Goal: Information Seeking & Learning: Learn about a topic

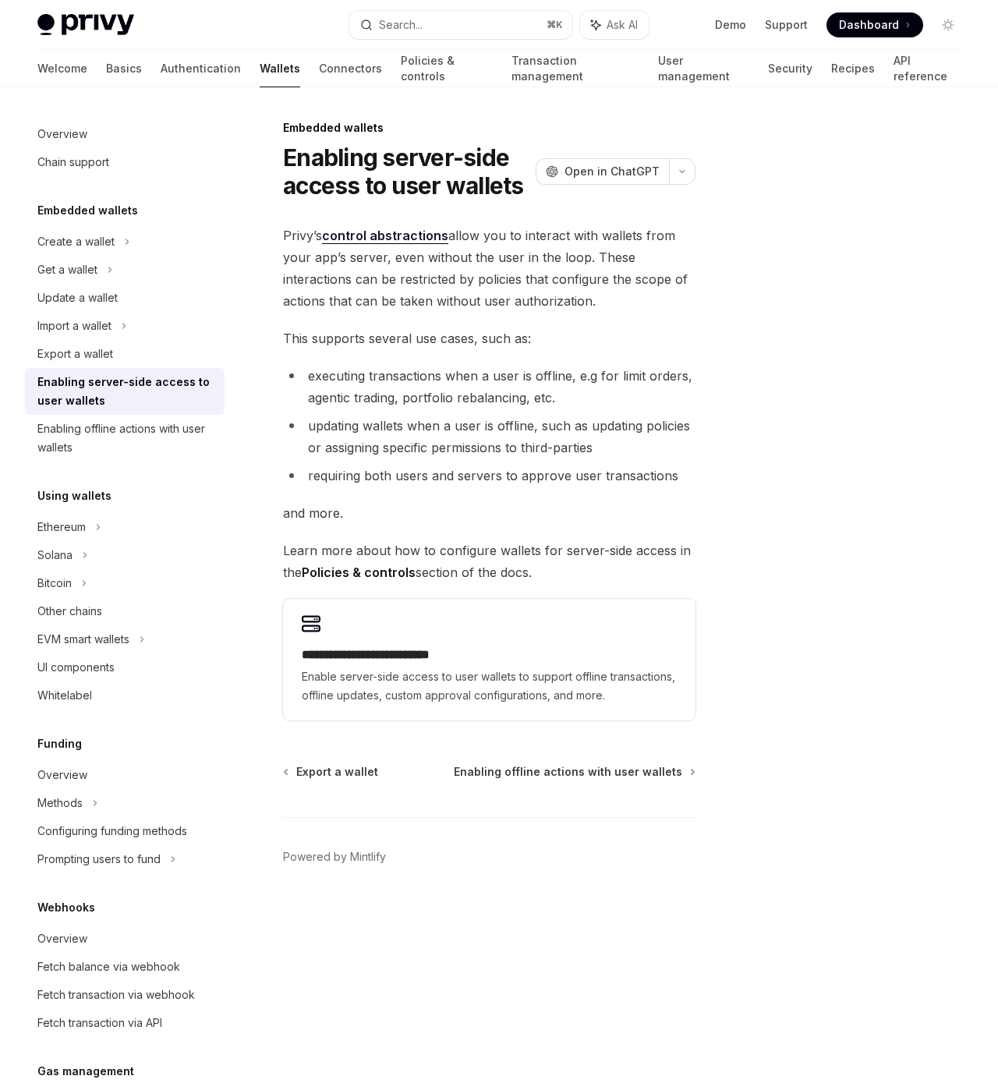
click at [943, 406] on div at bounding box center [854, 601] width 237 height 965
click at [468, 333] on span "This supports several use cases, such as:" at bounding box center [489, 339] width 413 height 22
click at [58, 604] on div "Other chains" at bounding box center [69, 611] width 65 height 19
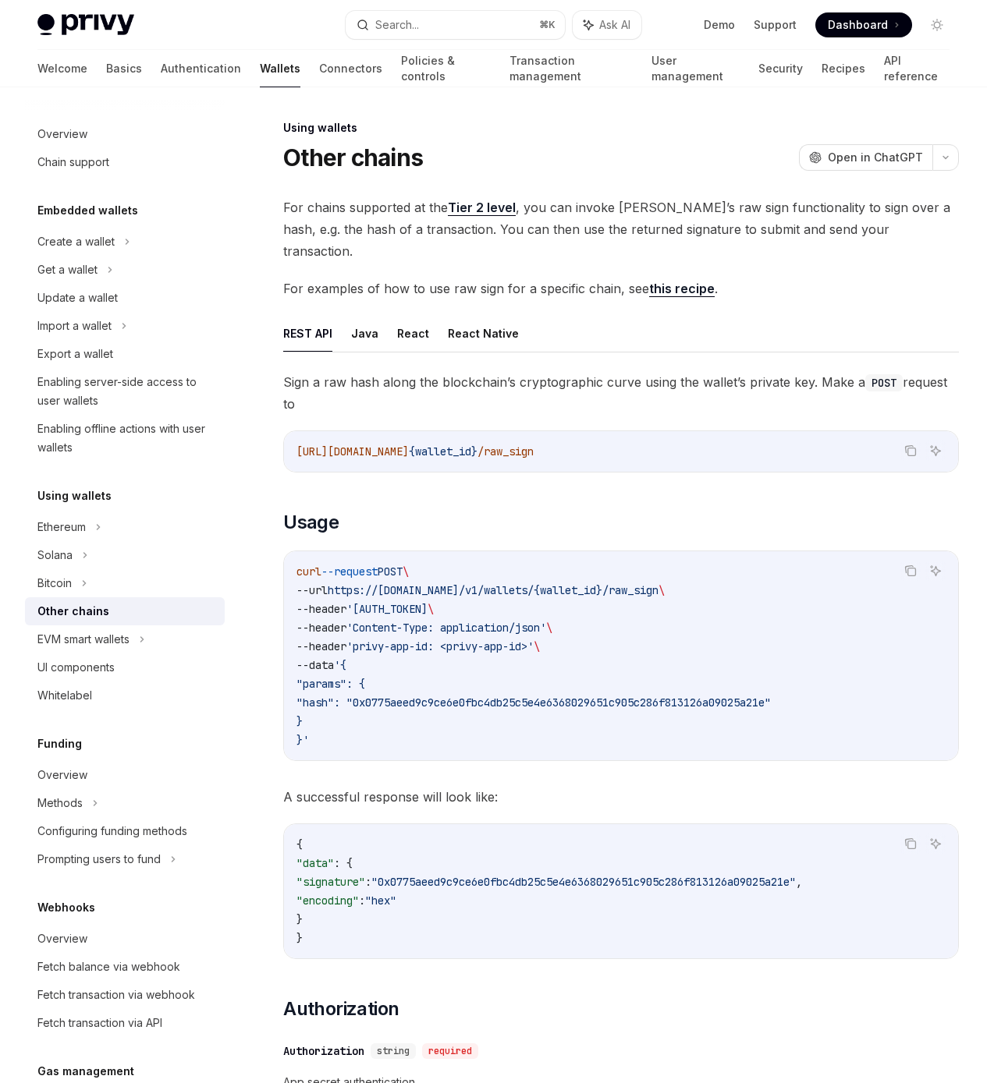
click at [77, 504] on h5 "Using wallets" at bounding box center [74, 496] width 74 height 19
click at [65, 535] on div "Ethereum" at bounding box center [61, 527] width 48 height 19
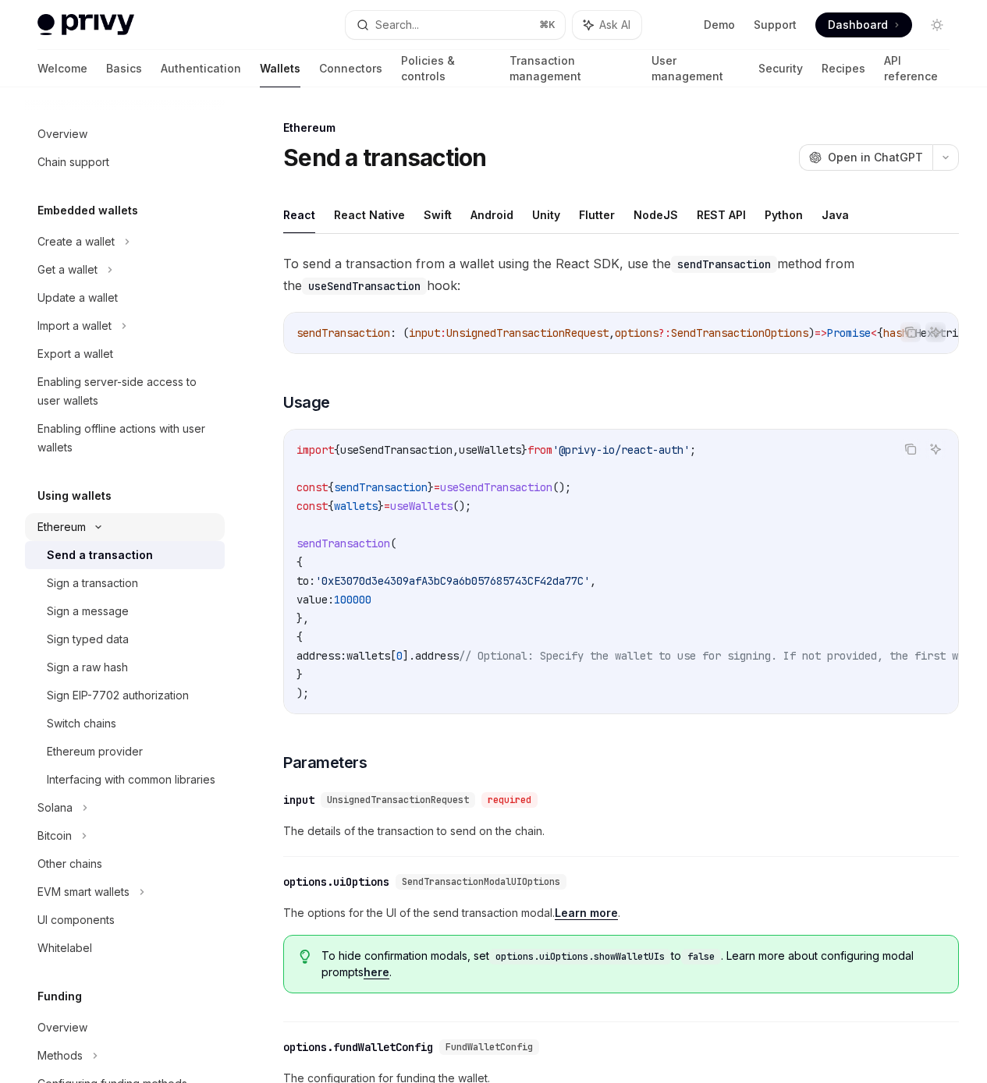
click at [67, 525] on div "Ethereum" at bounding box center [61, 527] width 48 height 19
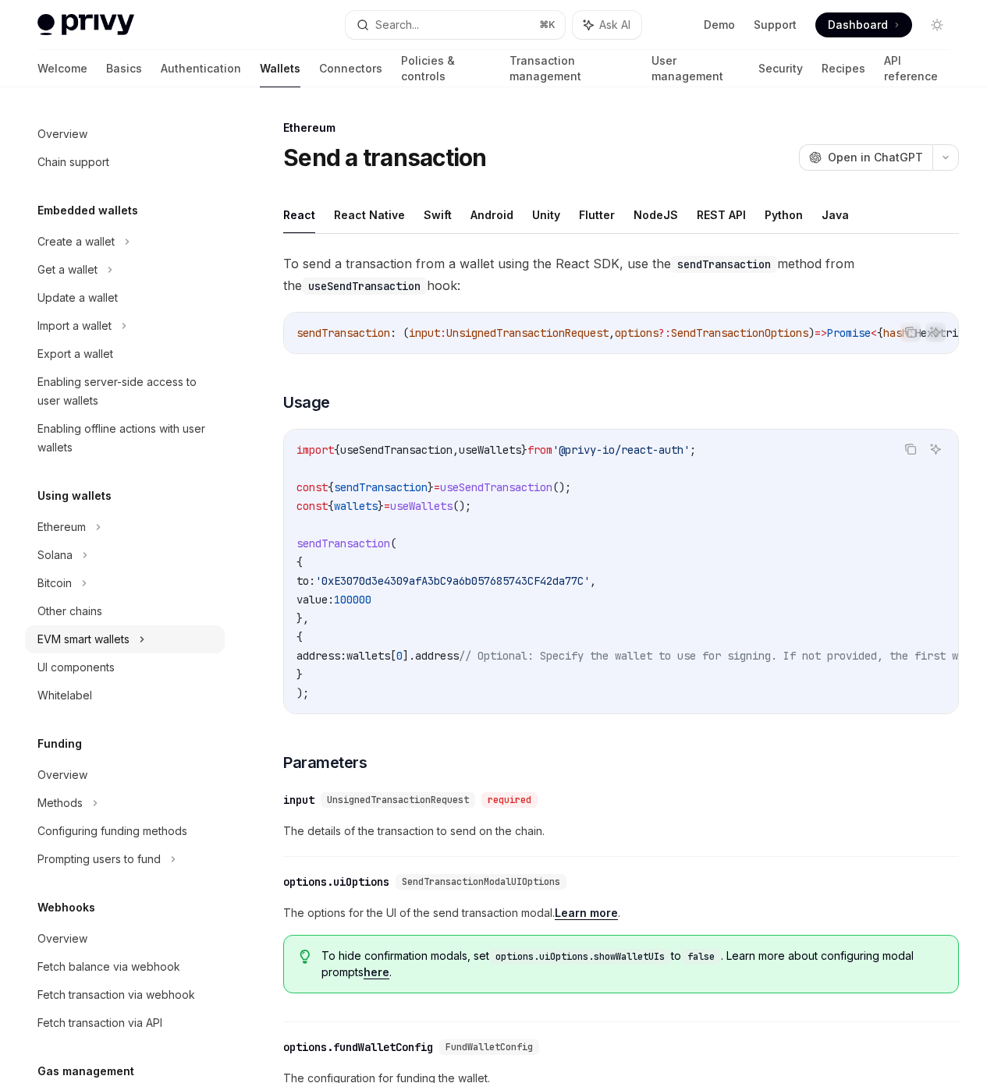
click at [75, 639] on div "EVM smart wallets" at bounding box center [83, 639] width 92 height 19
type textarea "*"
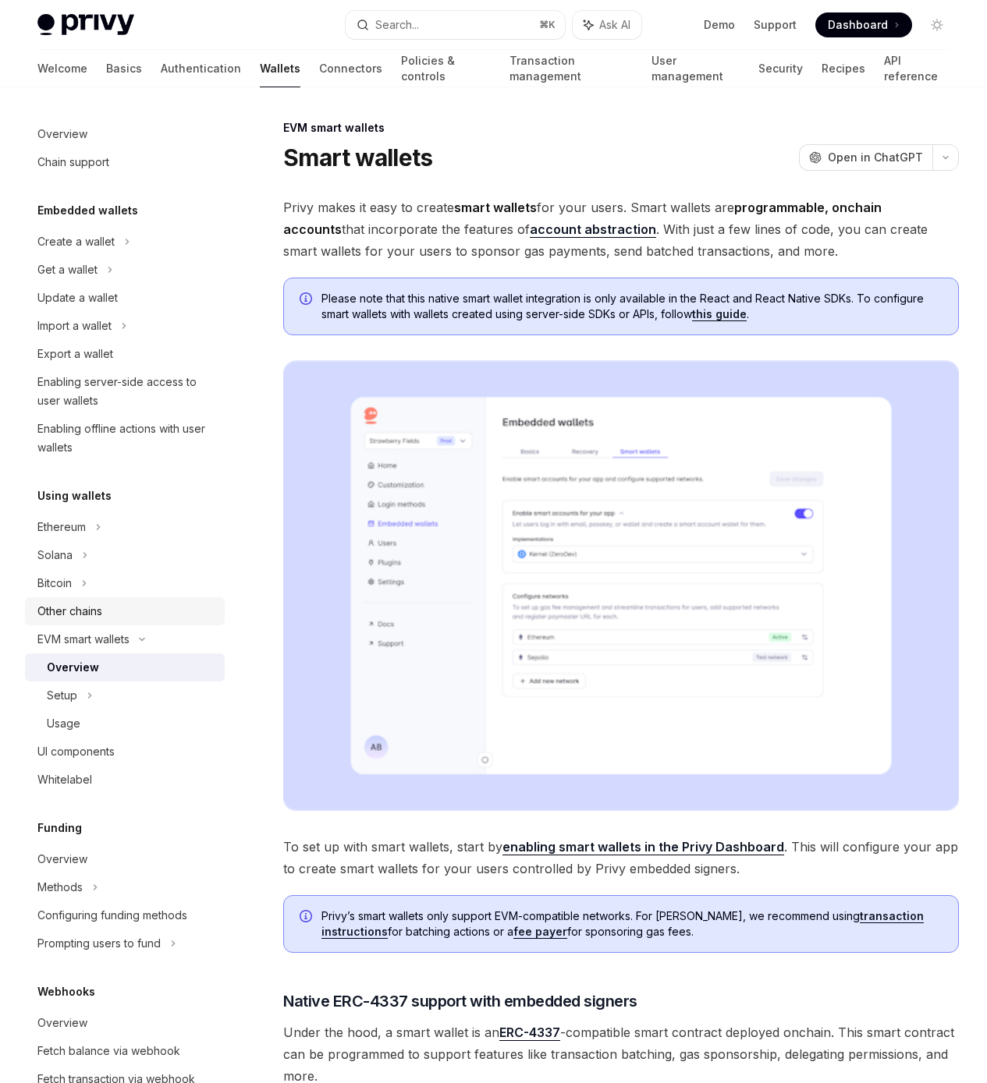
click at [81, 608] on div "Other chains" at bounding box center [69, 611] width 65 height 19
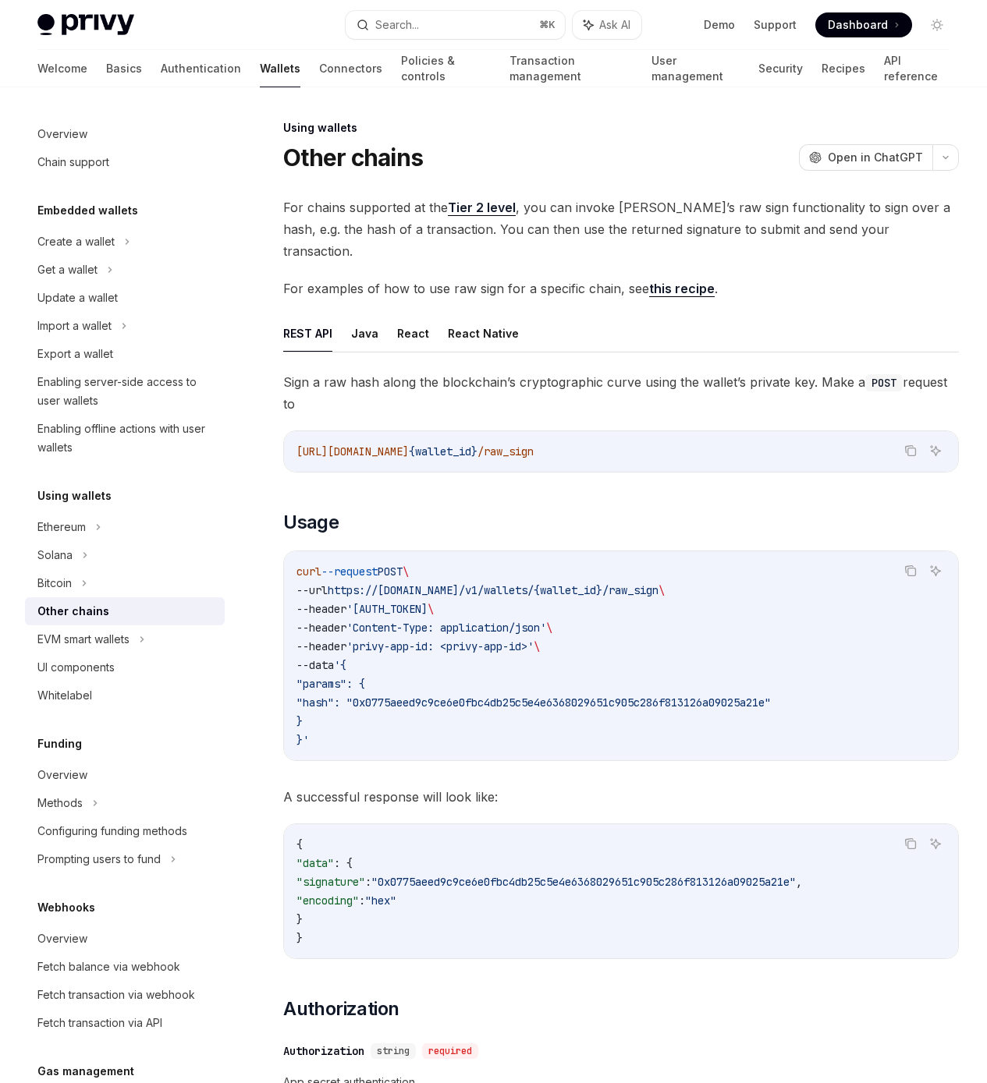
click at [478, 203] on link "Tier 2 level" at bounding box center [482, 208] width 68 height 16
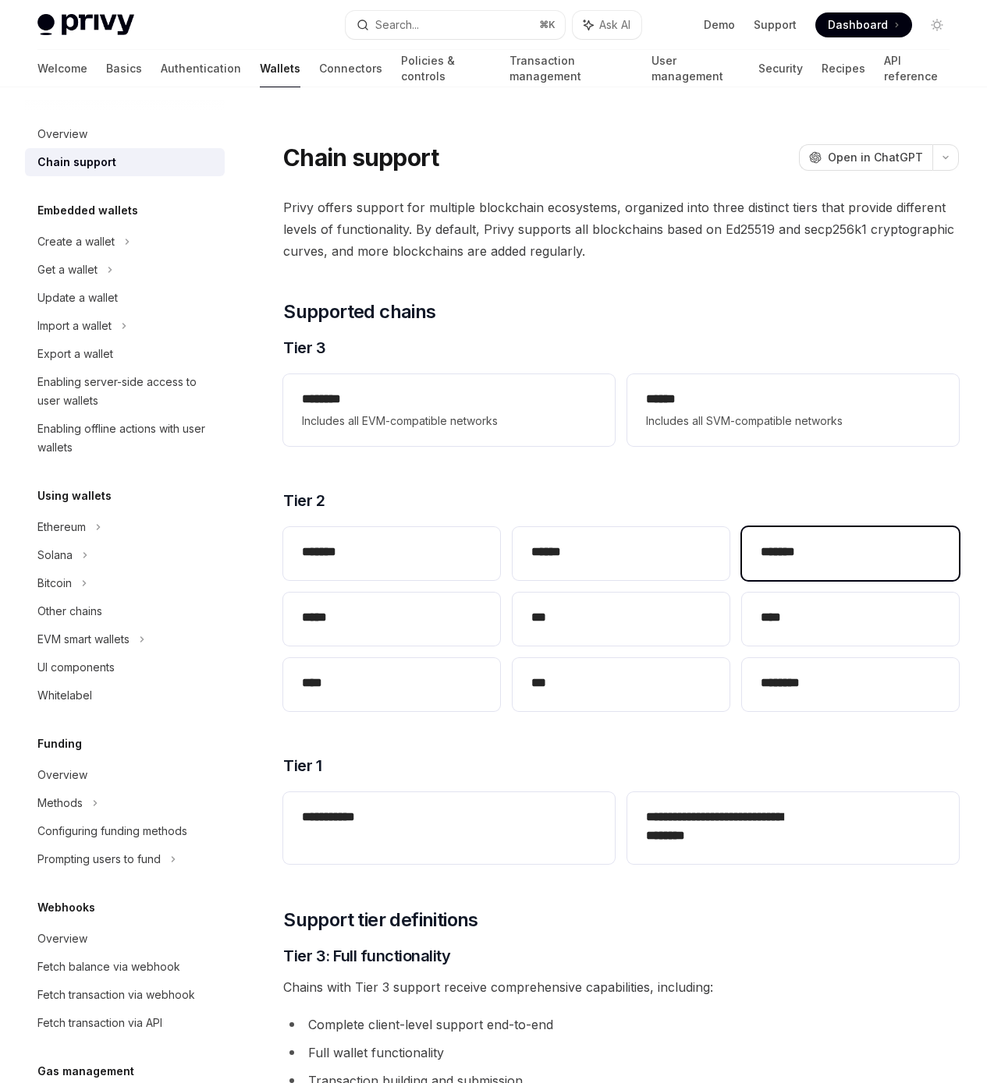
click at [760, 562] on h2 "*******" at bounding box center [804, 552] width 88 height 19
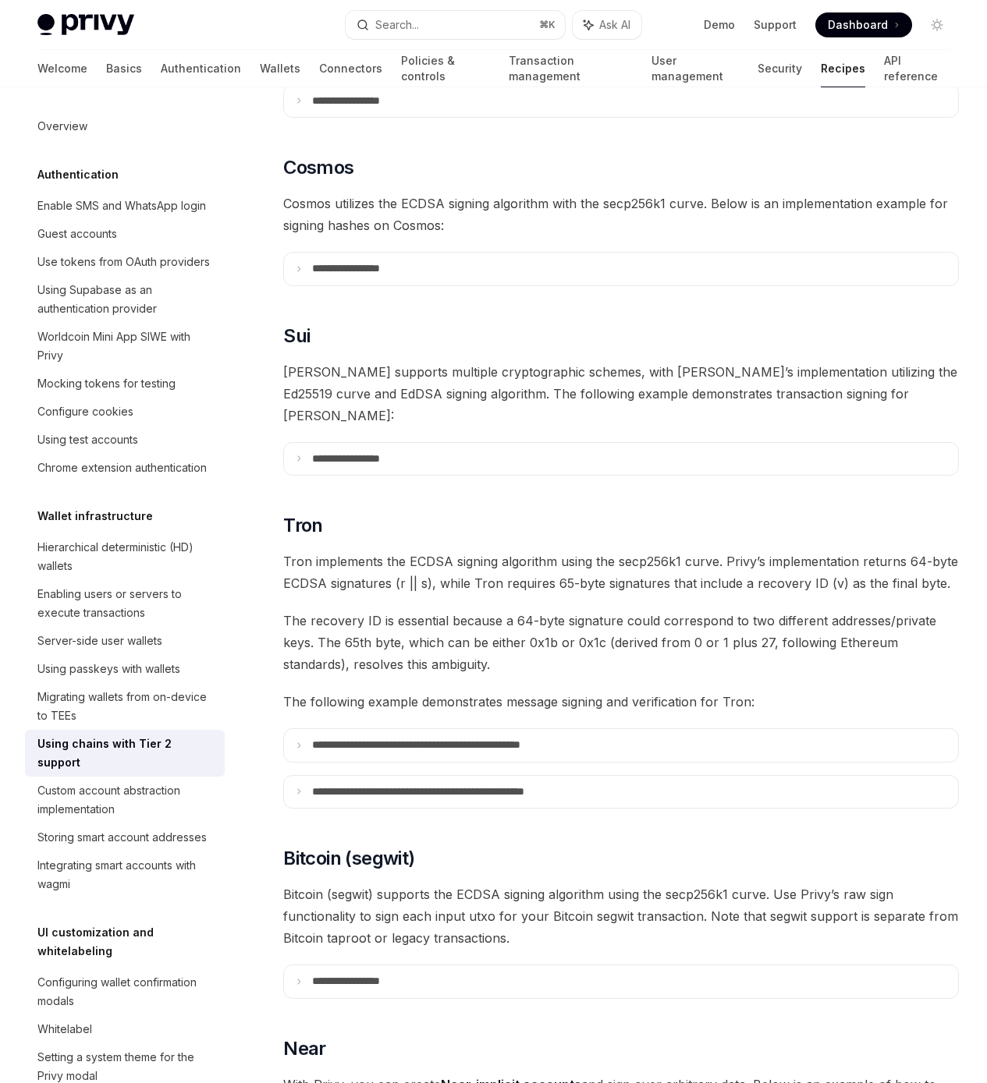
type textarea "*"
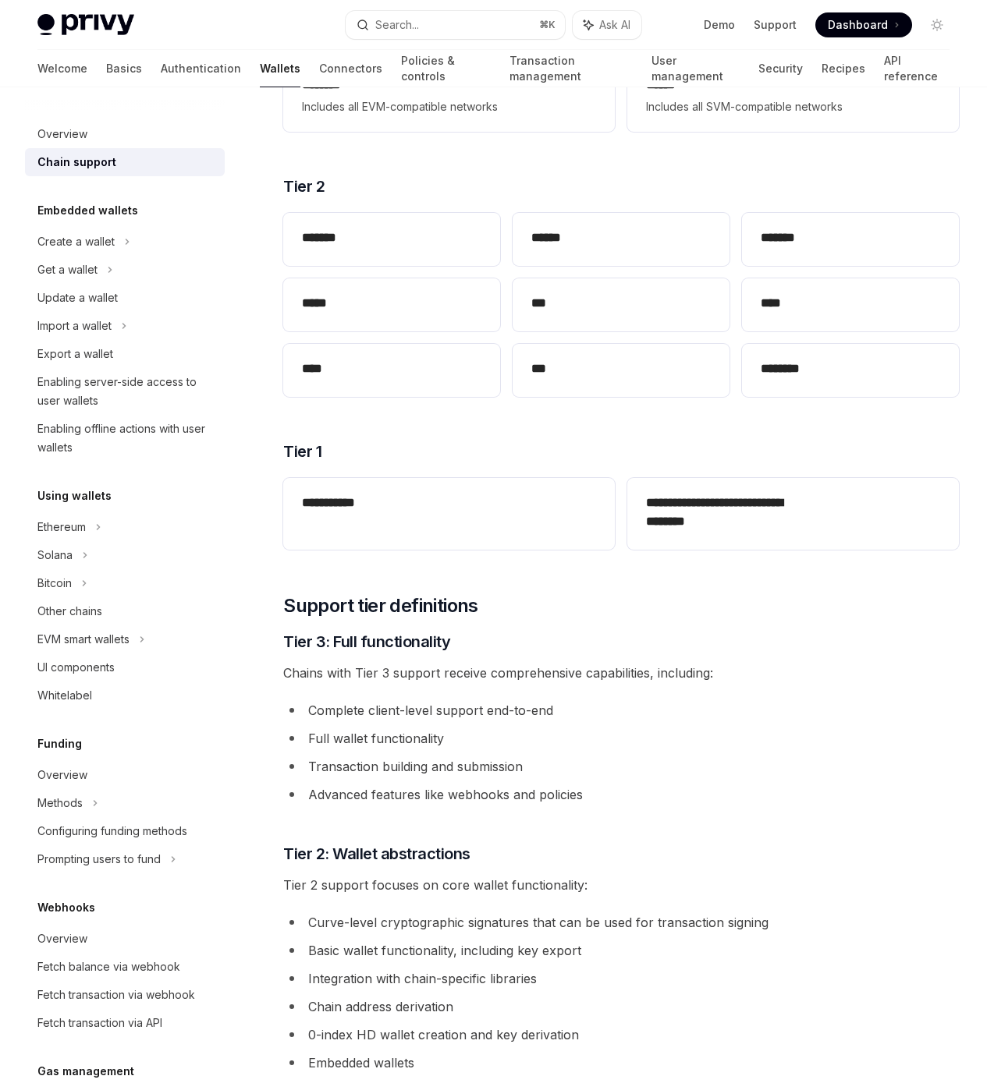
scroll to position [448, 0]
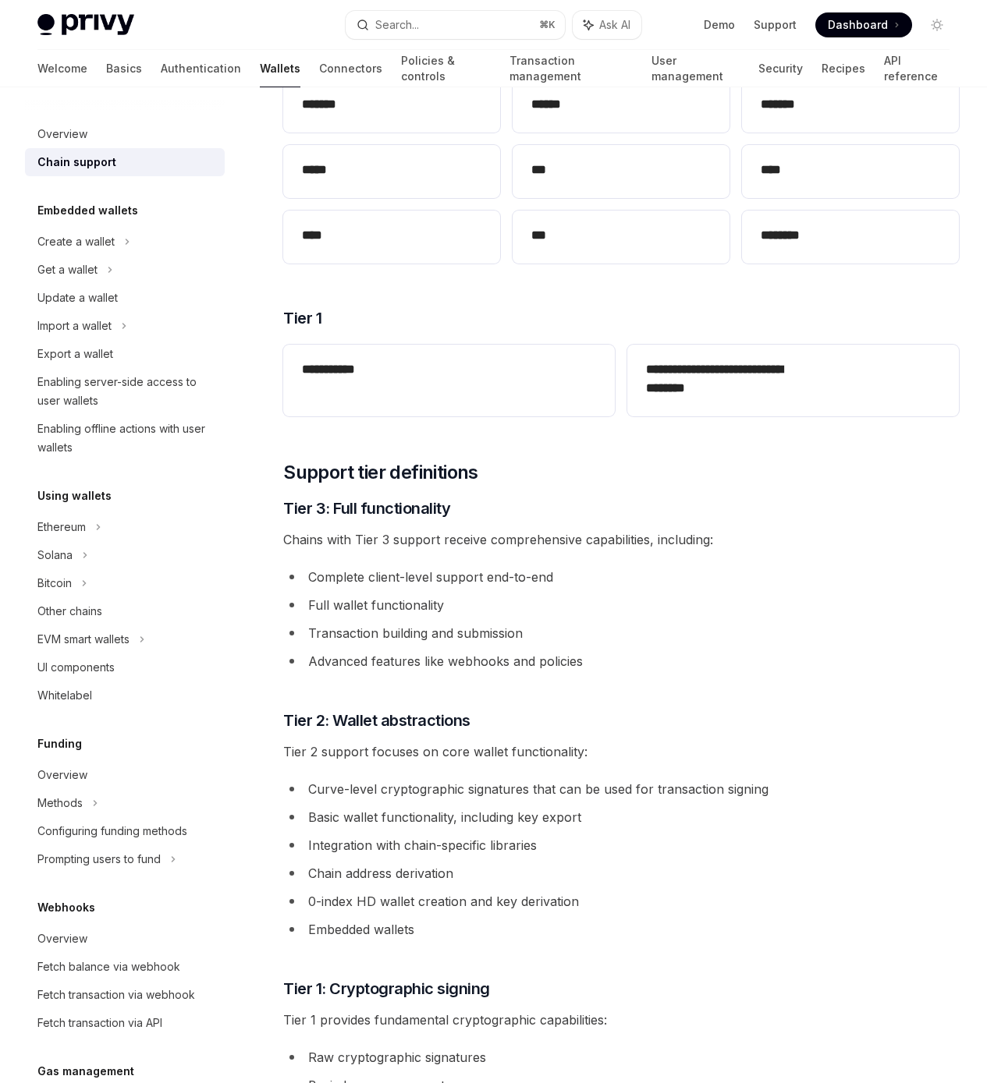
click at [346, 800] on li "Curve-level cryptographic signatures that can be used for transaction signing" at bounding box center [620, 789] width 675 height 22
click at [355, 828] on li "Basic wallet functionality, including key export" at bounding box center [620, 817] width 675 height 22
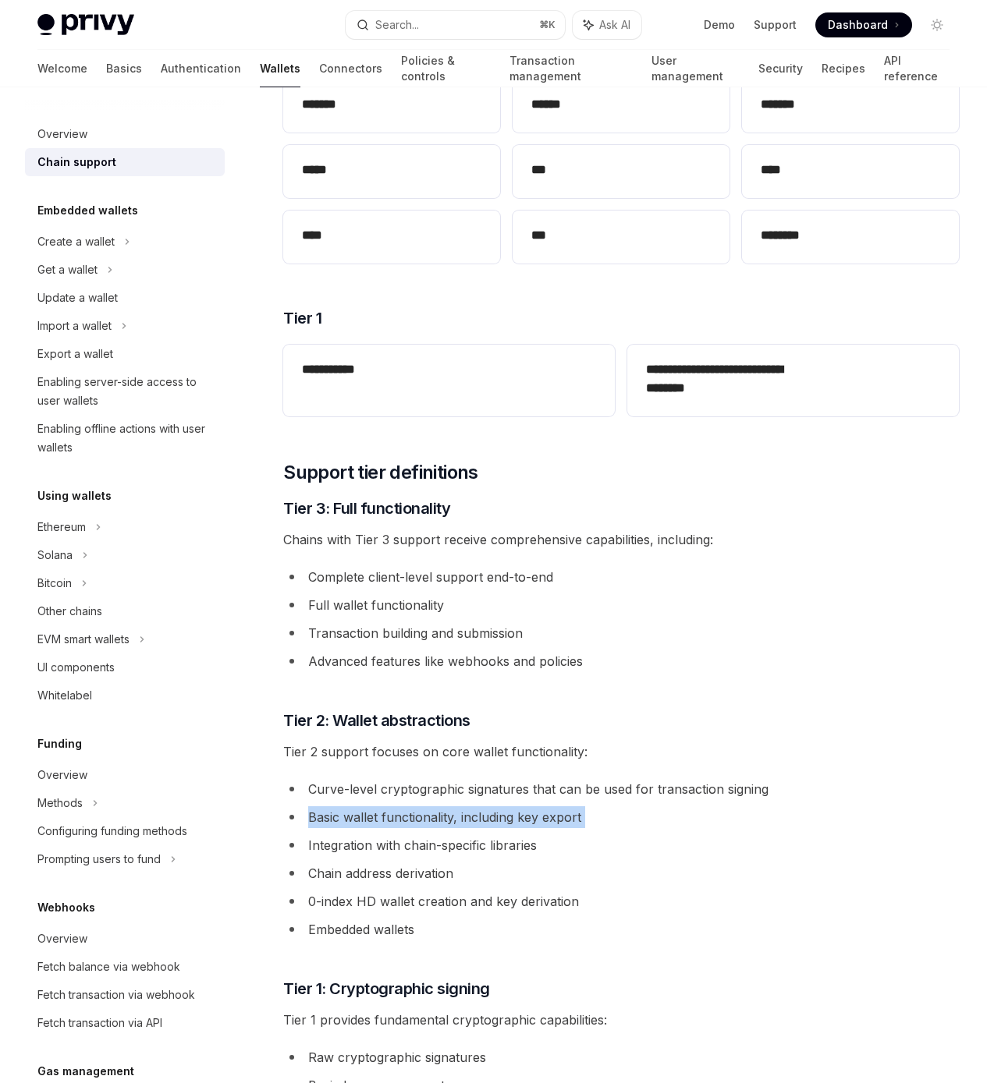
click at [355, 828] on li "Basic wallet functionality, including key export" at bounding box center [620, 817] width 675 height 22
click at [334, 884] on li "Chain address derivation" at bounding box center [620, 874] width 675 height 22
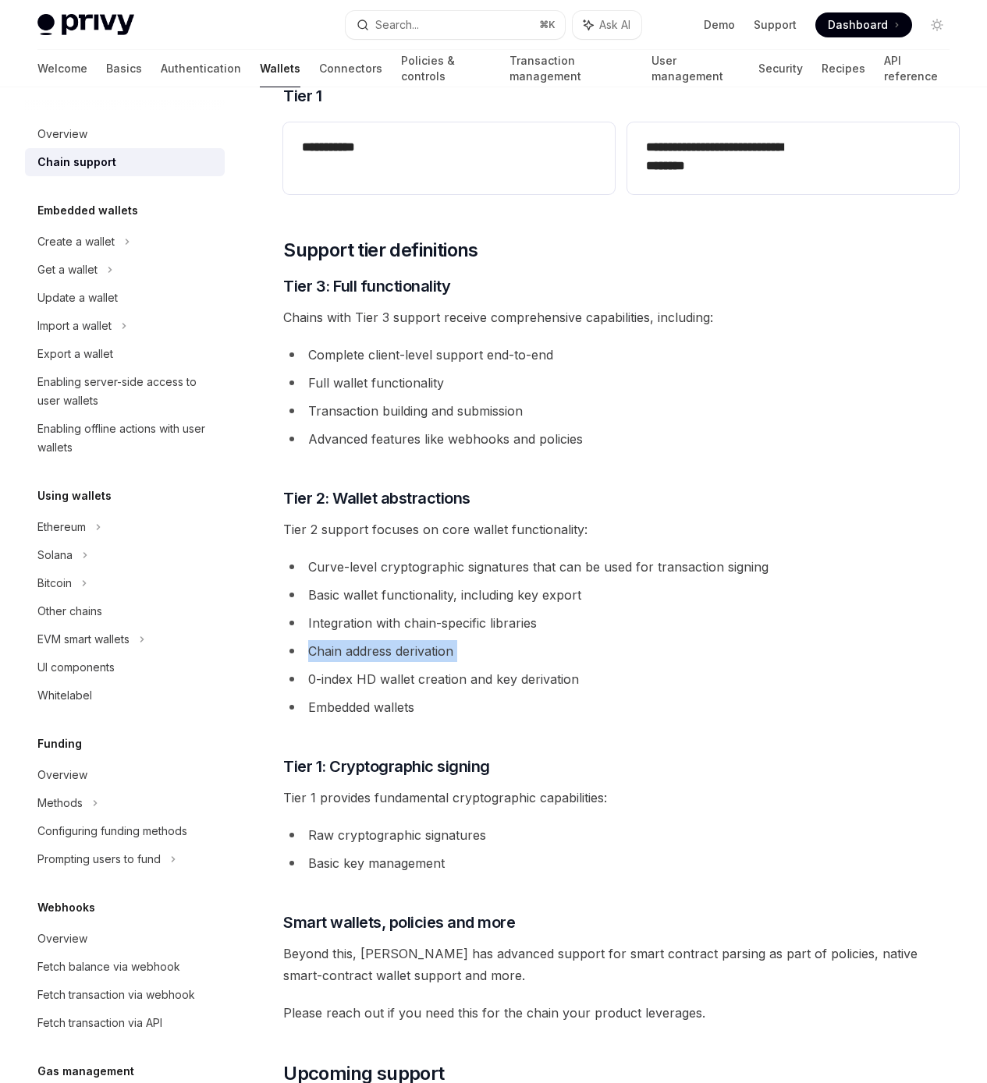
scroll to position [750, 0]
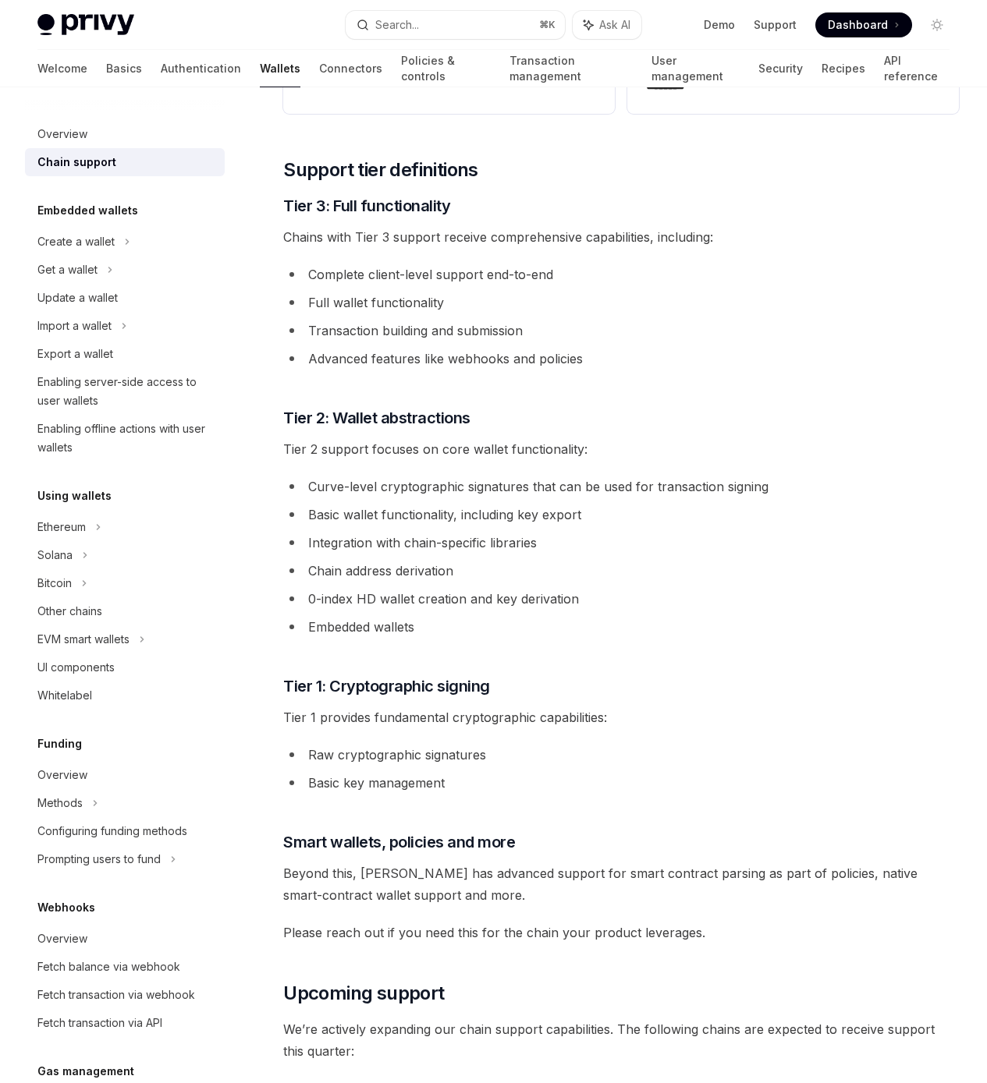
click at [0, 0] on div "On this page Supported chains Tier 3 Tier 2 Tier 1 Support tier definitions Tie…" at bounding box center [0, 0] width 0 height 0
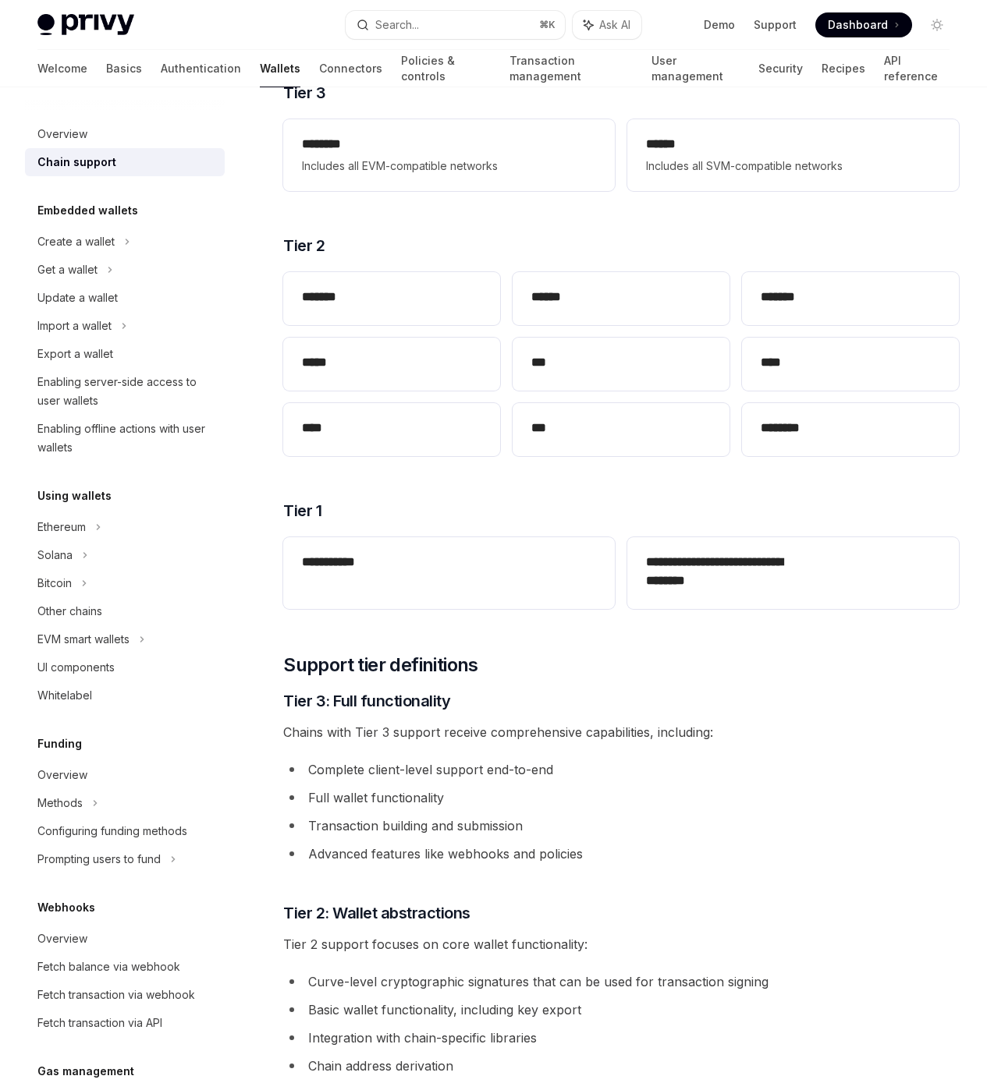
scroll to position [175, 0]
